Goal: Navigation & Orientation: Understand site structure

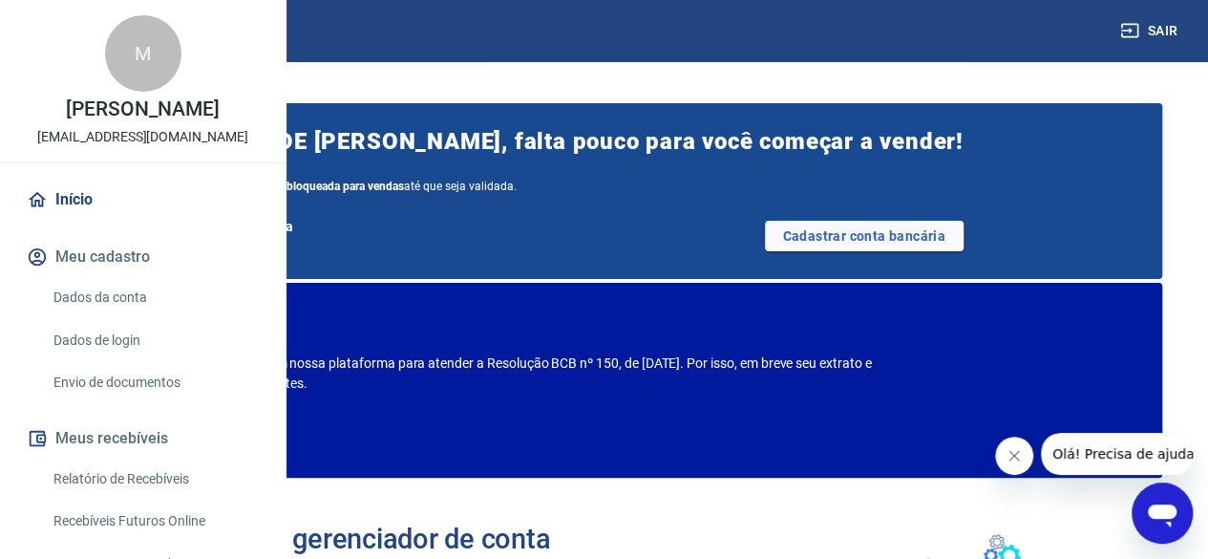
click at [1125, 33] on icon "button" at bounding box center [1129, 30] width 19 height 19
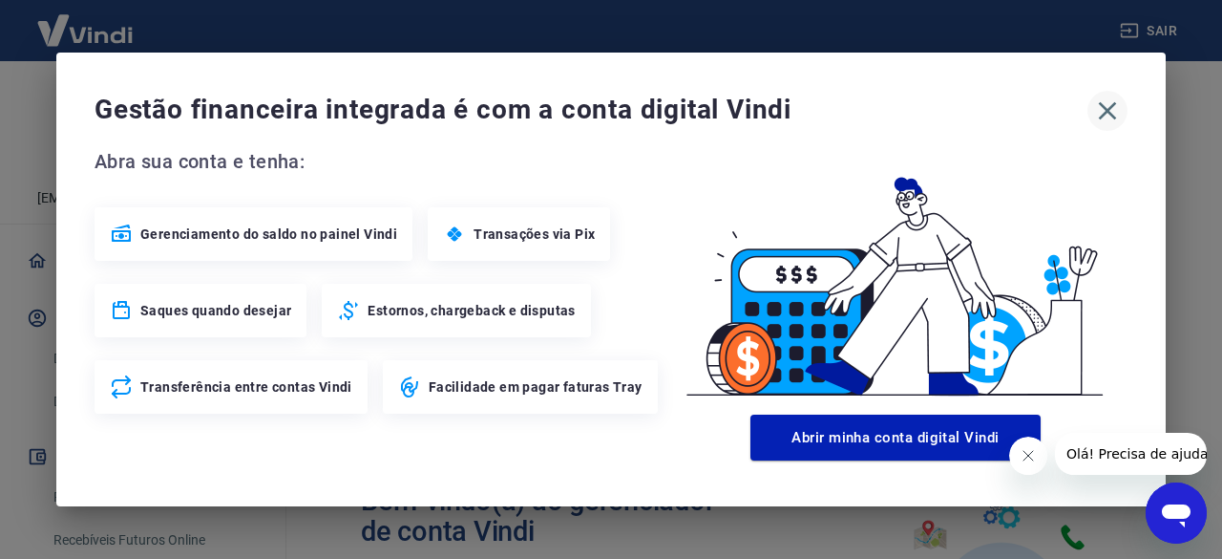
click at [1117, 114] on icon "button" at bounding box center [1107, 110] width 31 height 31
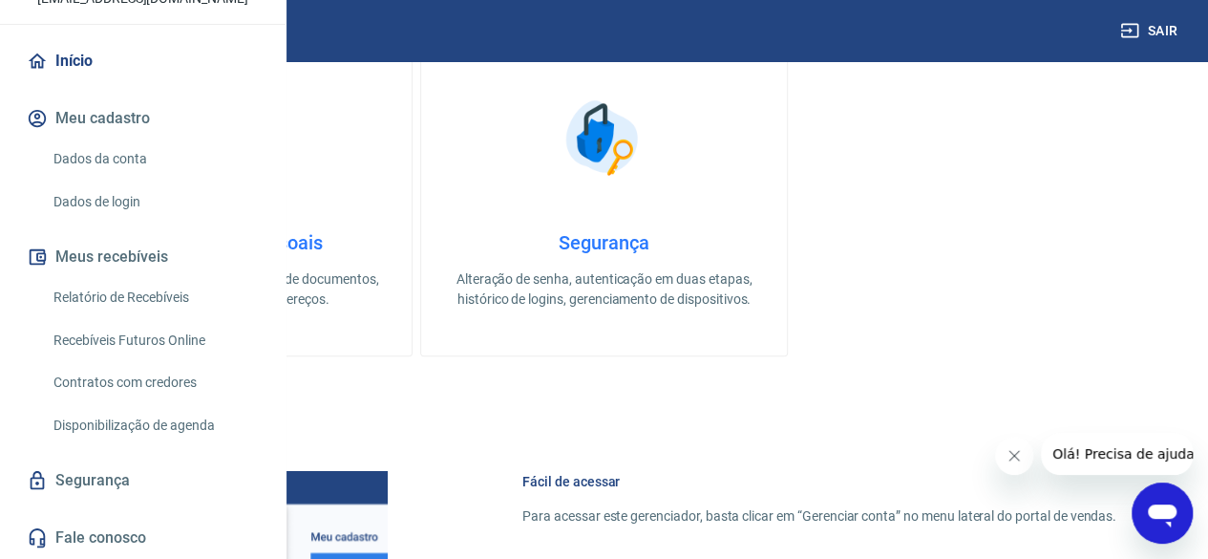
scroll to position [1050, 0]
